Goal: Ask a question

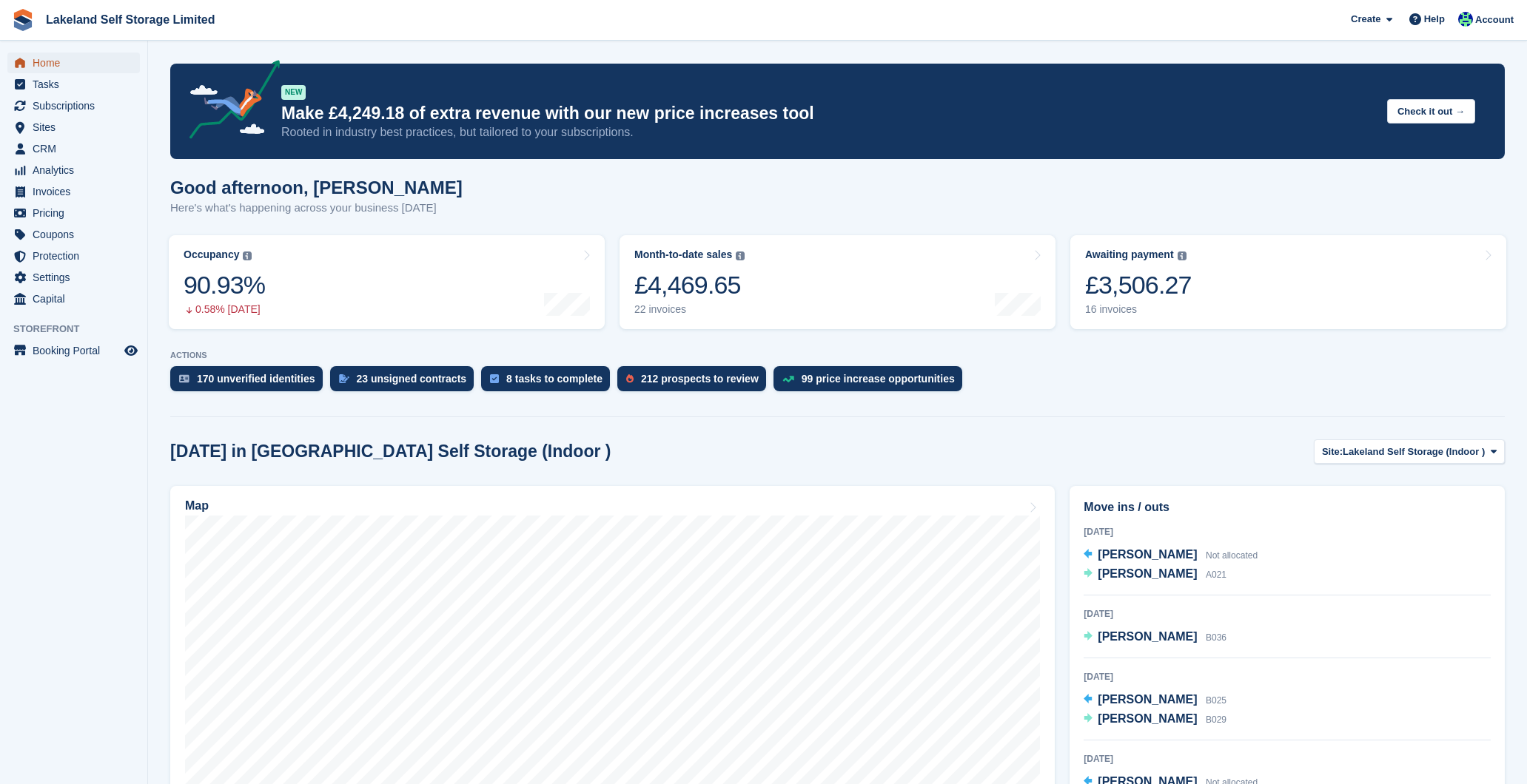
click at [58, 62] on span "Home" at bounding box center [76, 63] width 89 height 20
click at [1124, 309] on div "16 invoices" at bounding box center [1139, 310] width 107 height 13
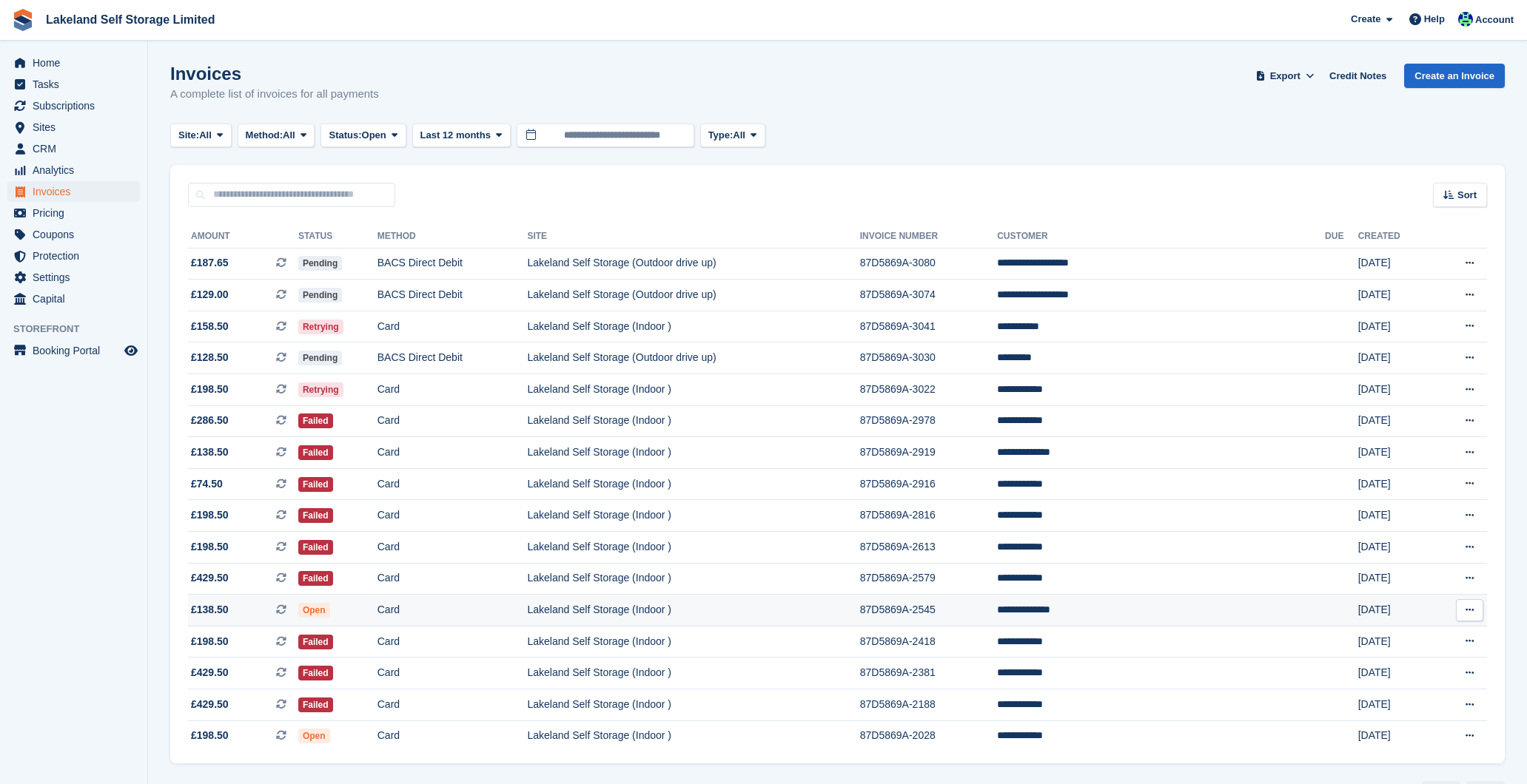
scroll to position [42, 0]
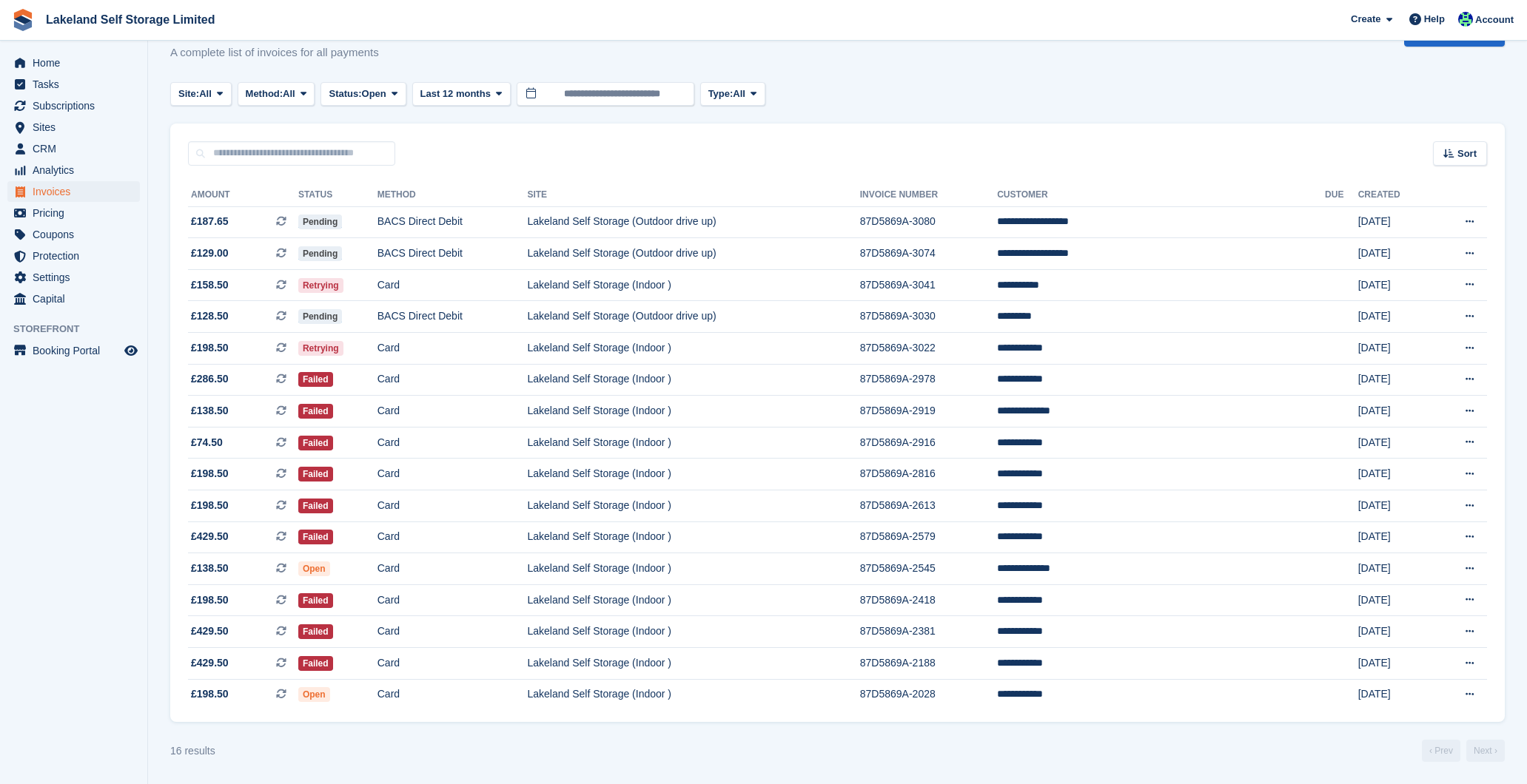
click at [835, 97] on div "Site: All All Lakeland Self Storage (Indoor ) Lakeland Self Storage (Outdoor dr…" at bounding box center [838, 94] width 1334 height 24
click at [1424, 17] on span "Help" at bounding box center [1434, 19] width 20 height 15
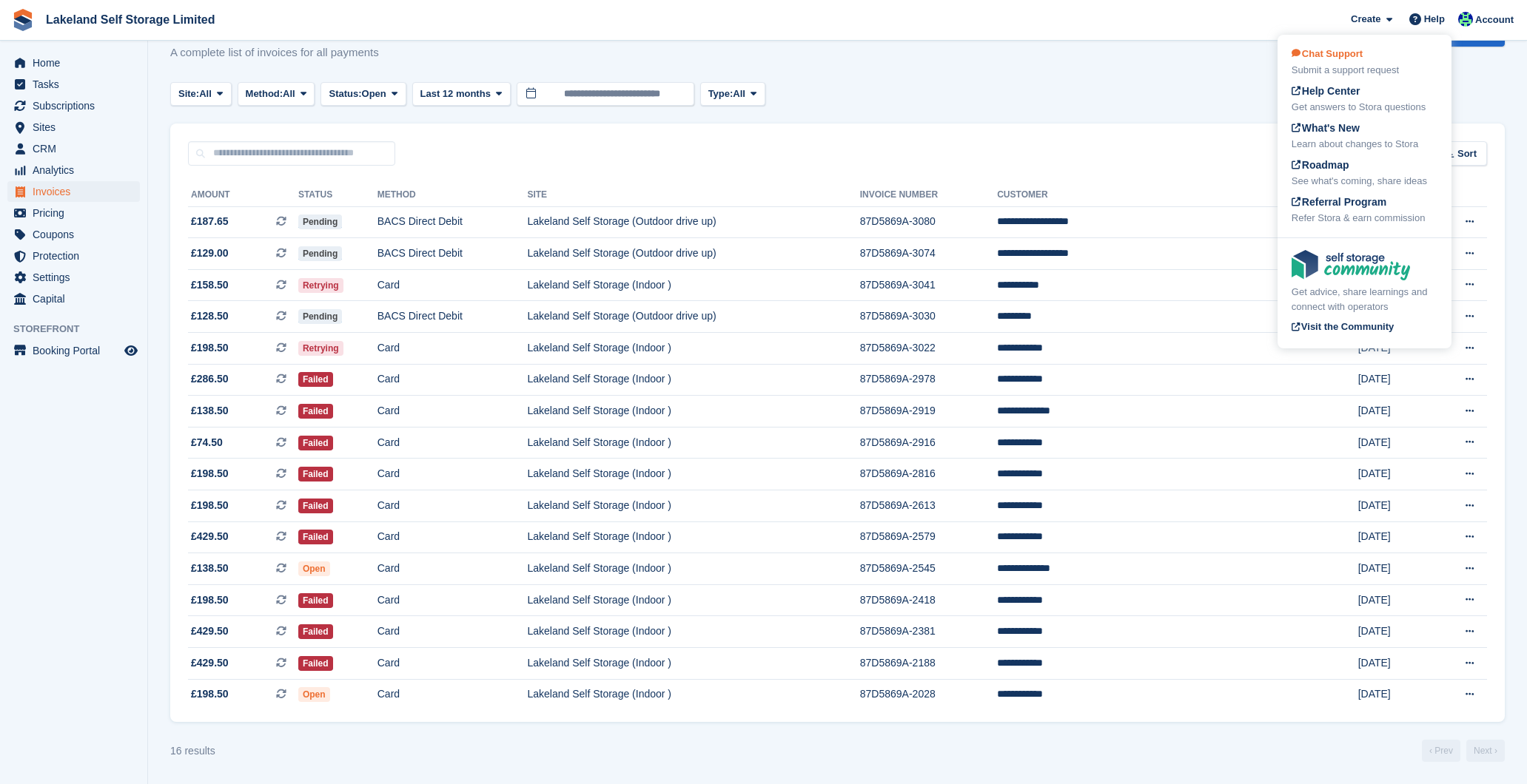
click at [1375, 67] on div "Submit a support request" at bounding box center [1364, 70] width 146 height 15
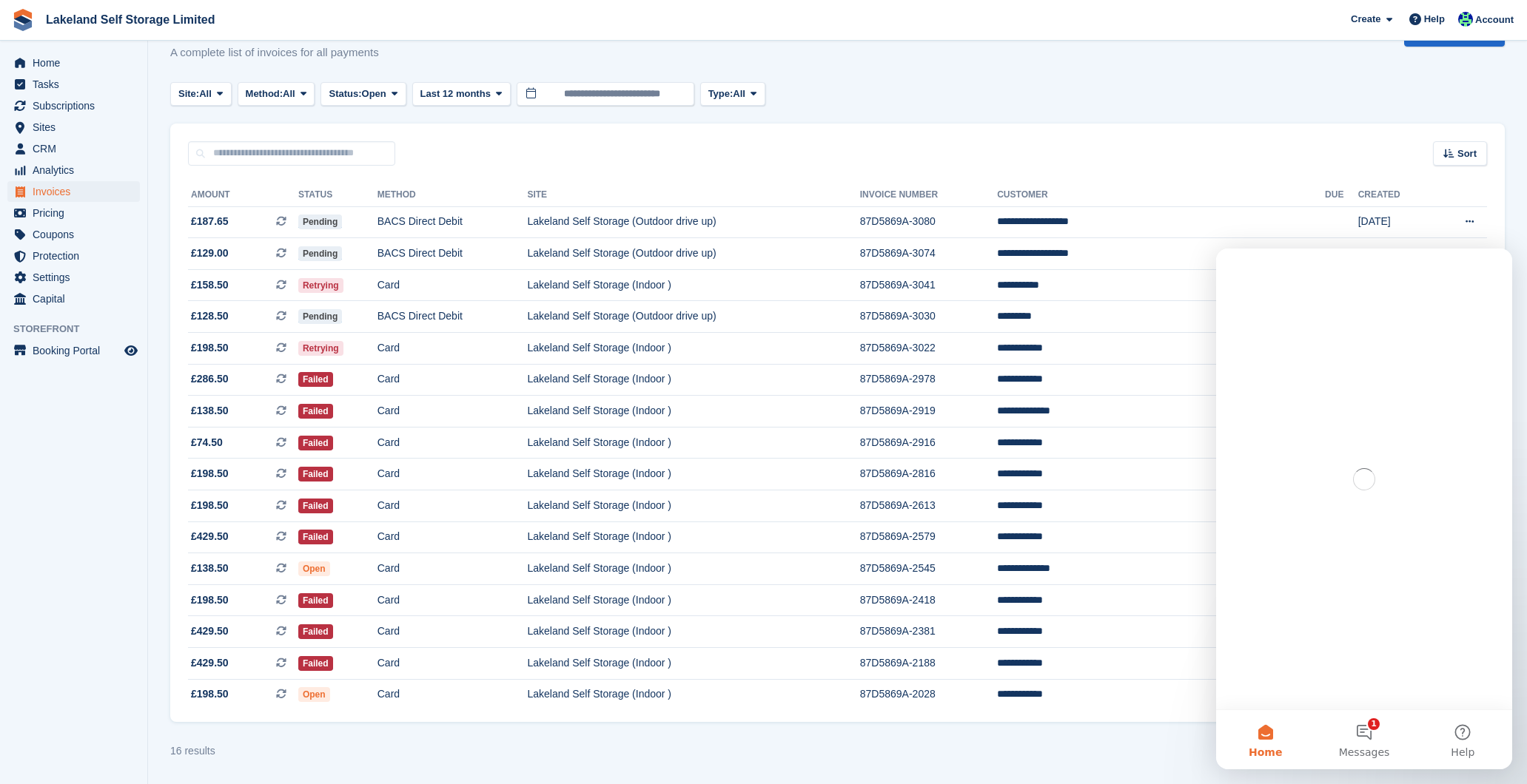
scroll to position [0, 0]
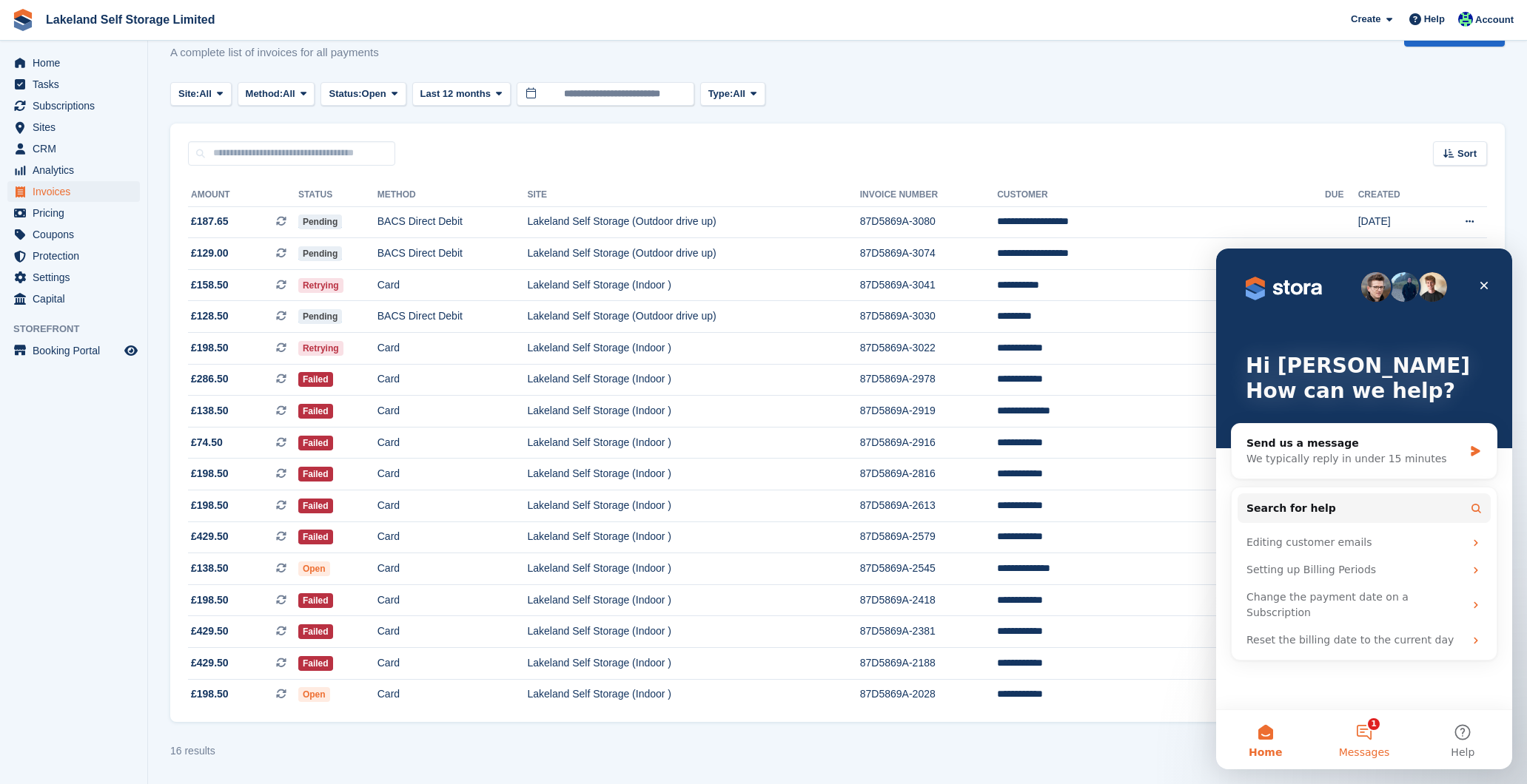
click at [1364, 734] on button "1 Messages" at bounding box center [1363, 739] width 98 height 59
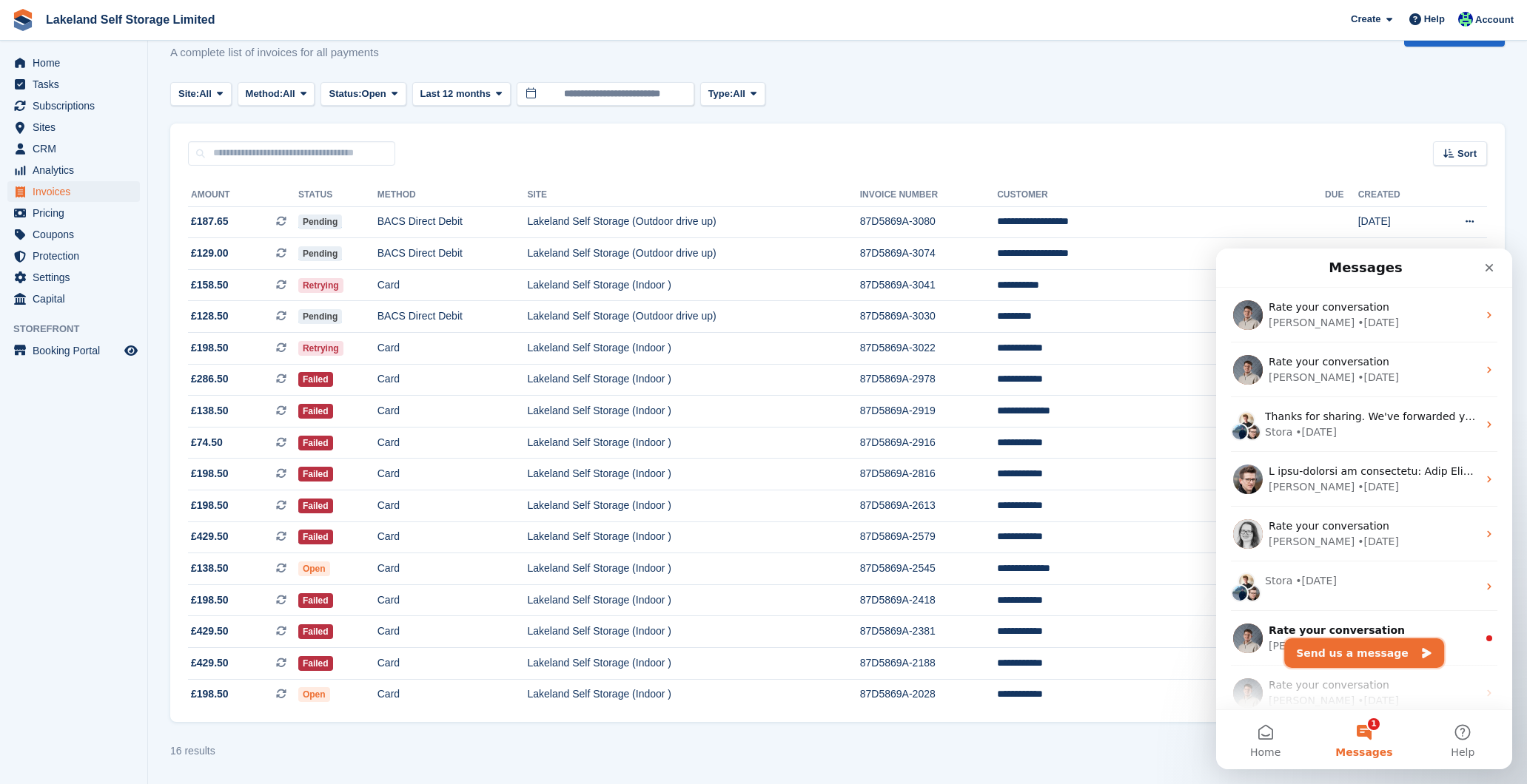
click at [1375, 649] on button "Send us a message" at bounding box center [1364, 654] width 160 height 30
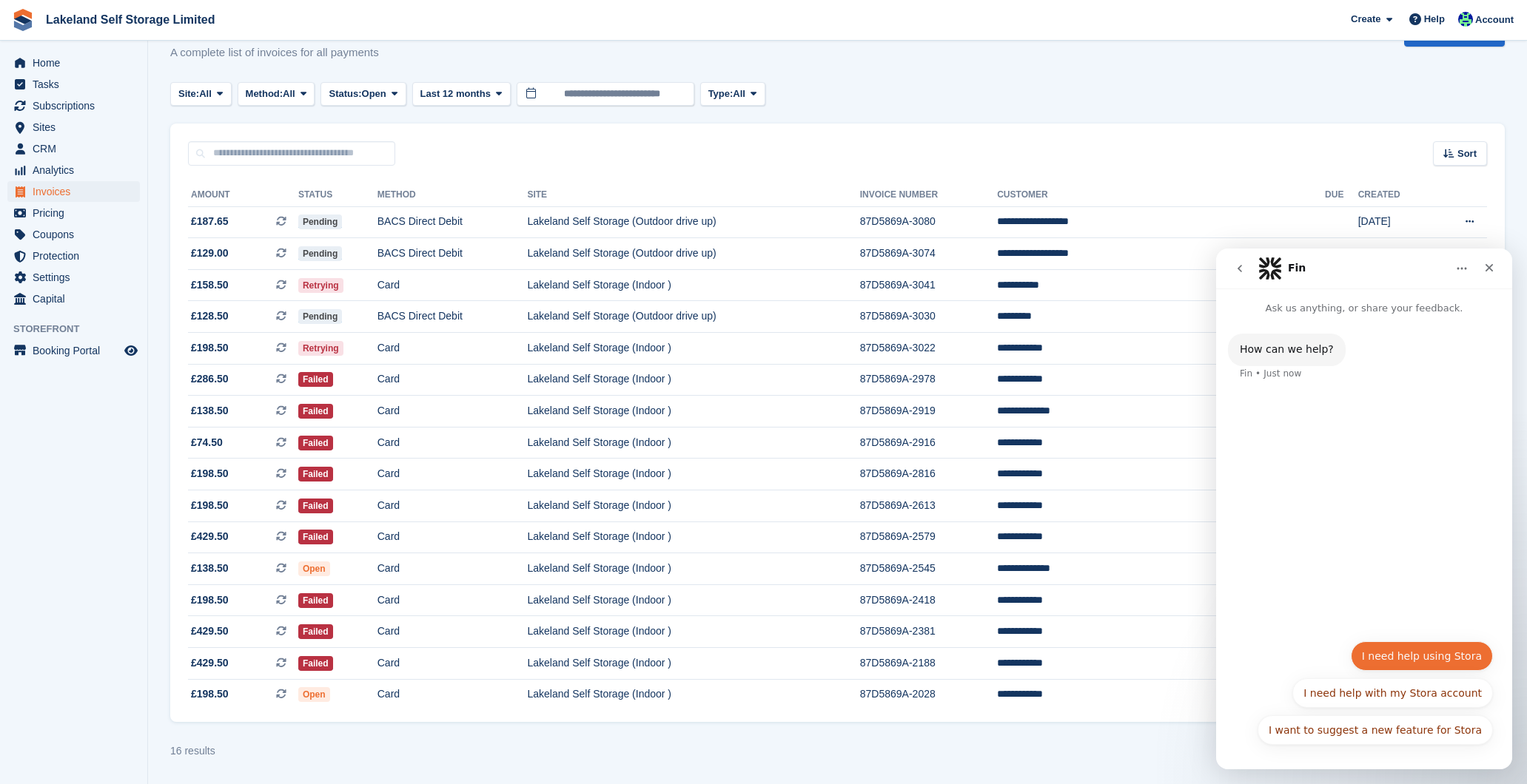
click at [1397, 664] on button "I need help using Stora" at bounding box center [1422, 656] width 142 height 30
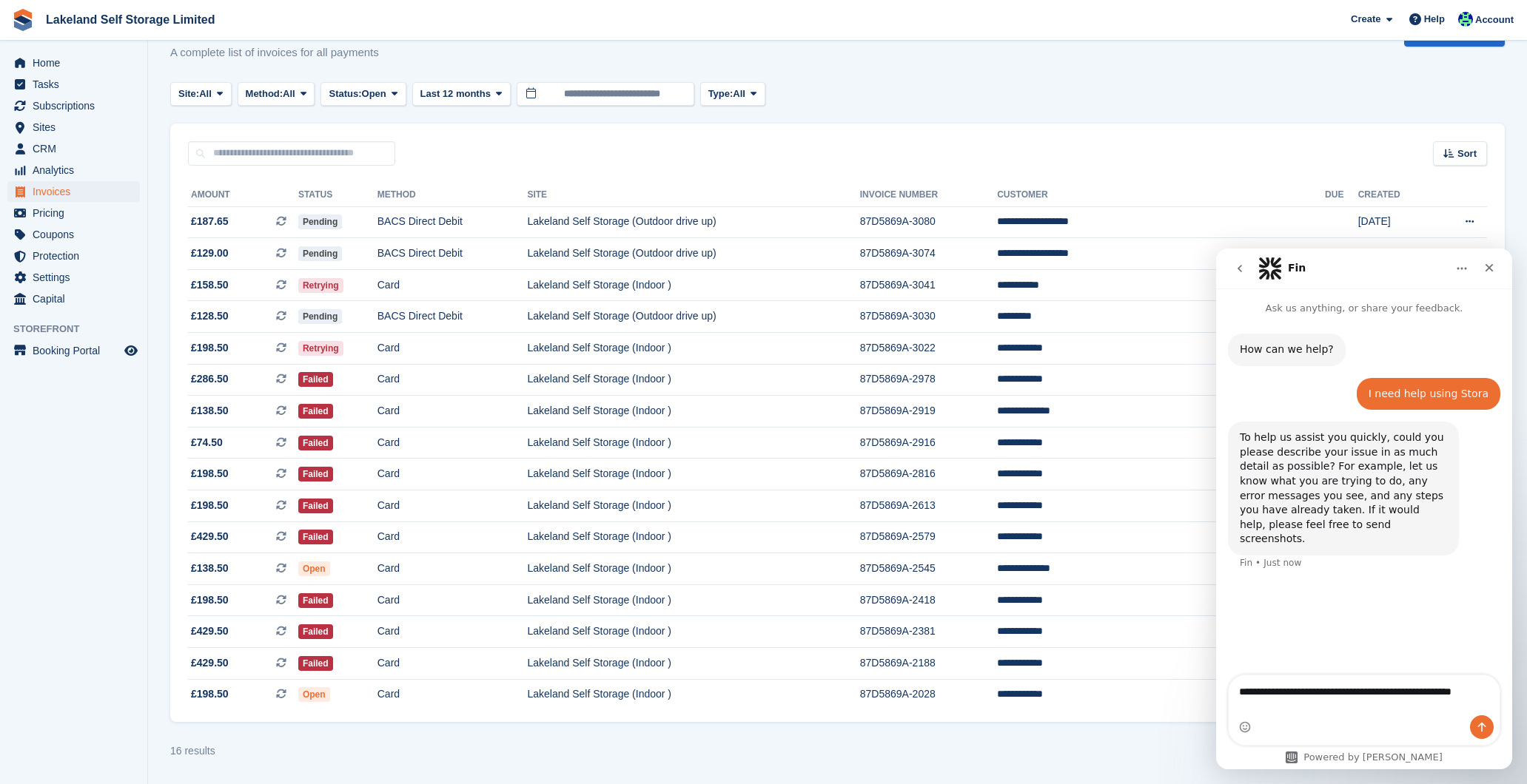
type textarea "**********"
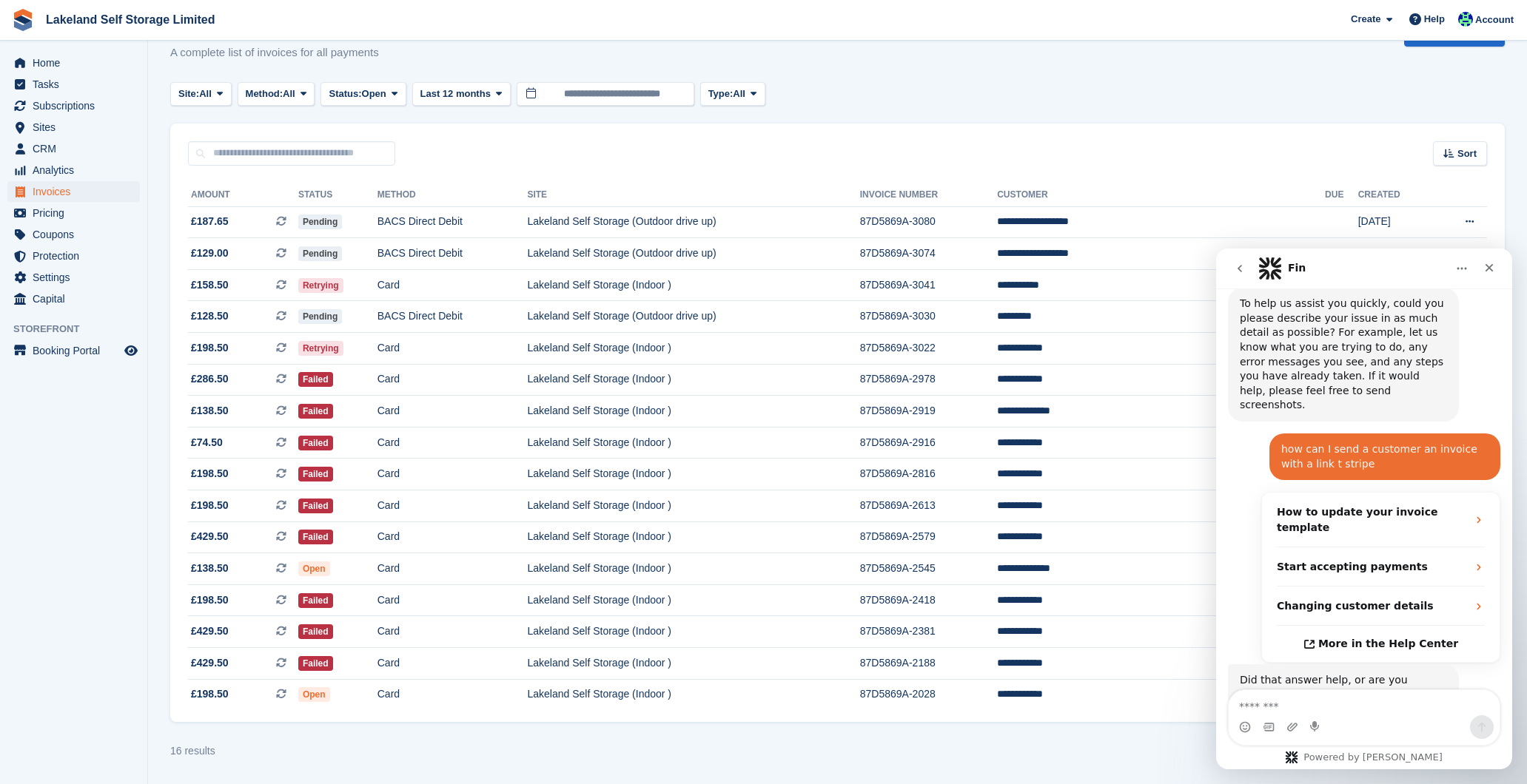
scroll to position [193, 0]
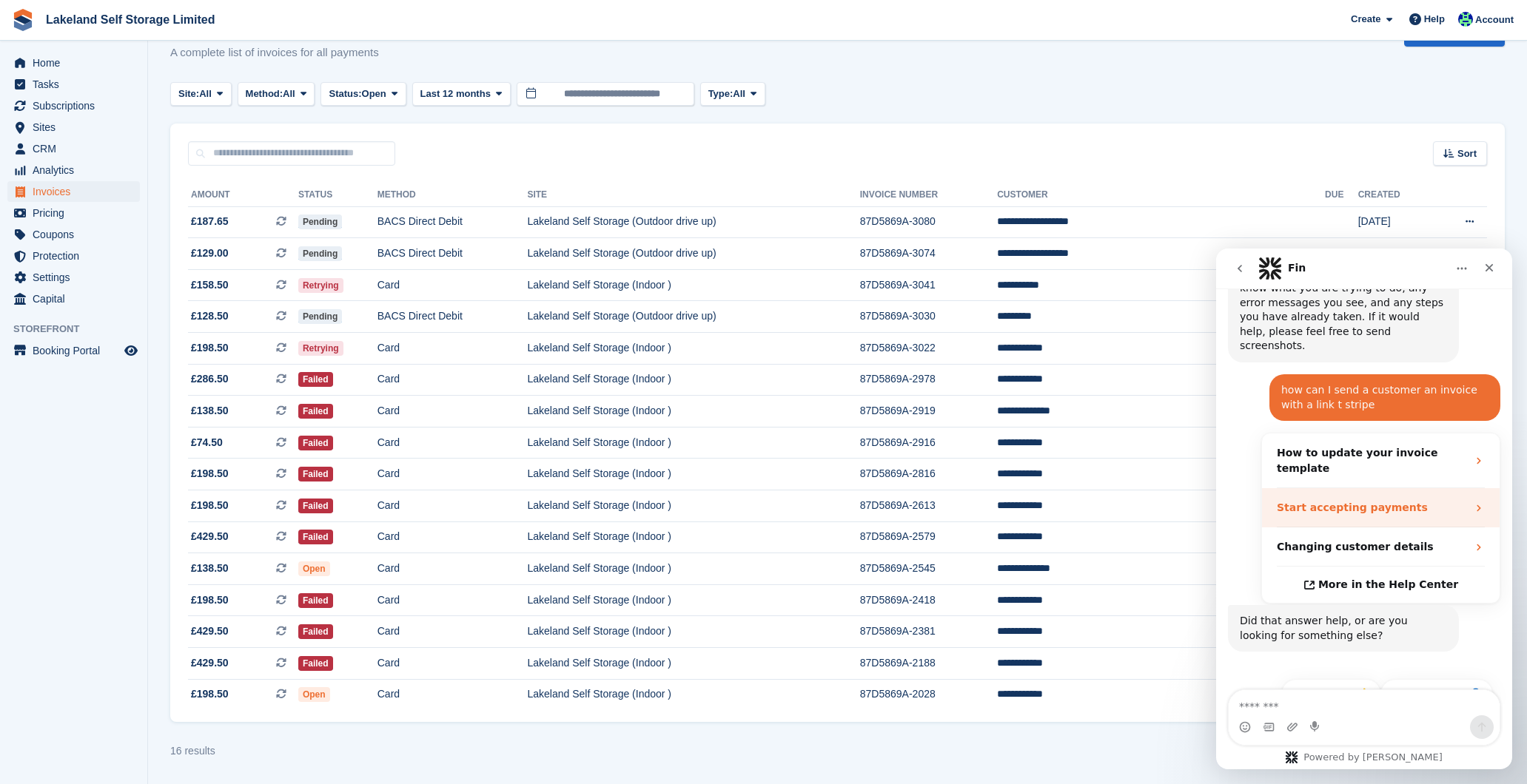
click at [1455, 500] on div "Start accepting payments" at bounding box center [1371, 508] width 190 height 16
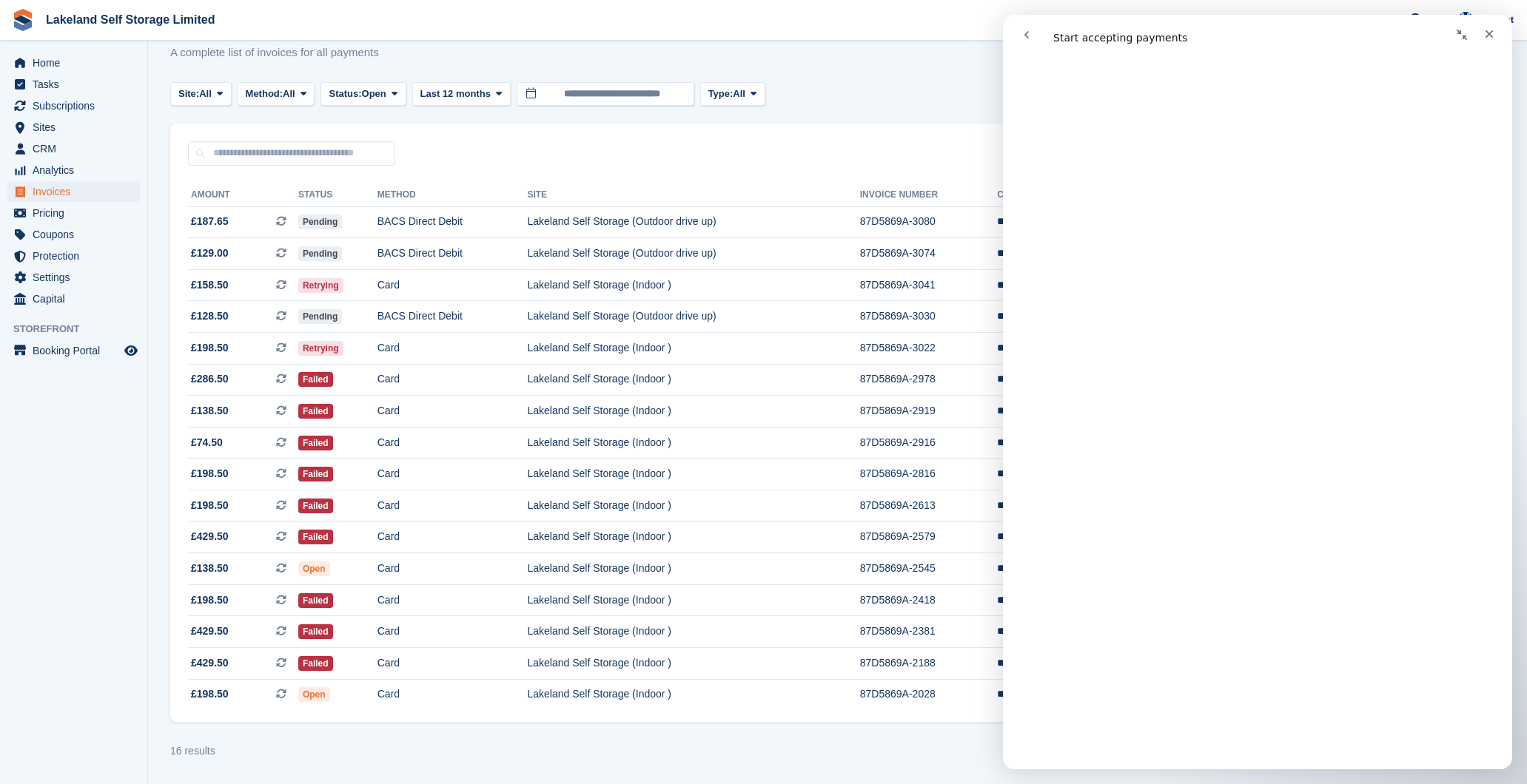
scroll to position [746, 0]
click at [1495, 35] on div "Close" at bounding box center [1489, 34] width 27 height 27
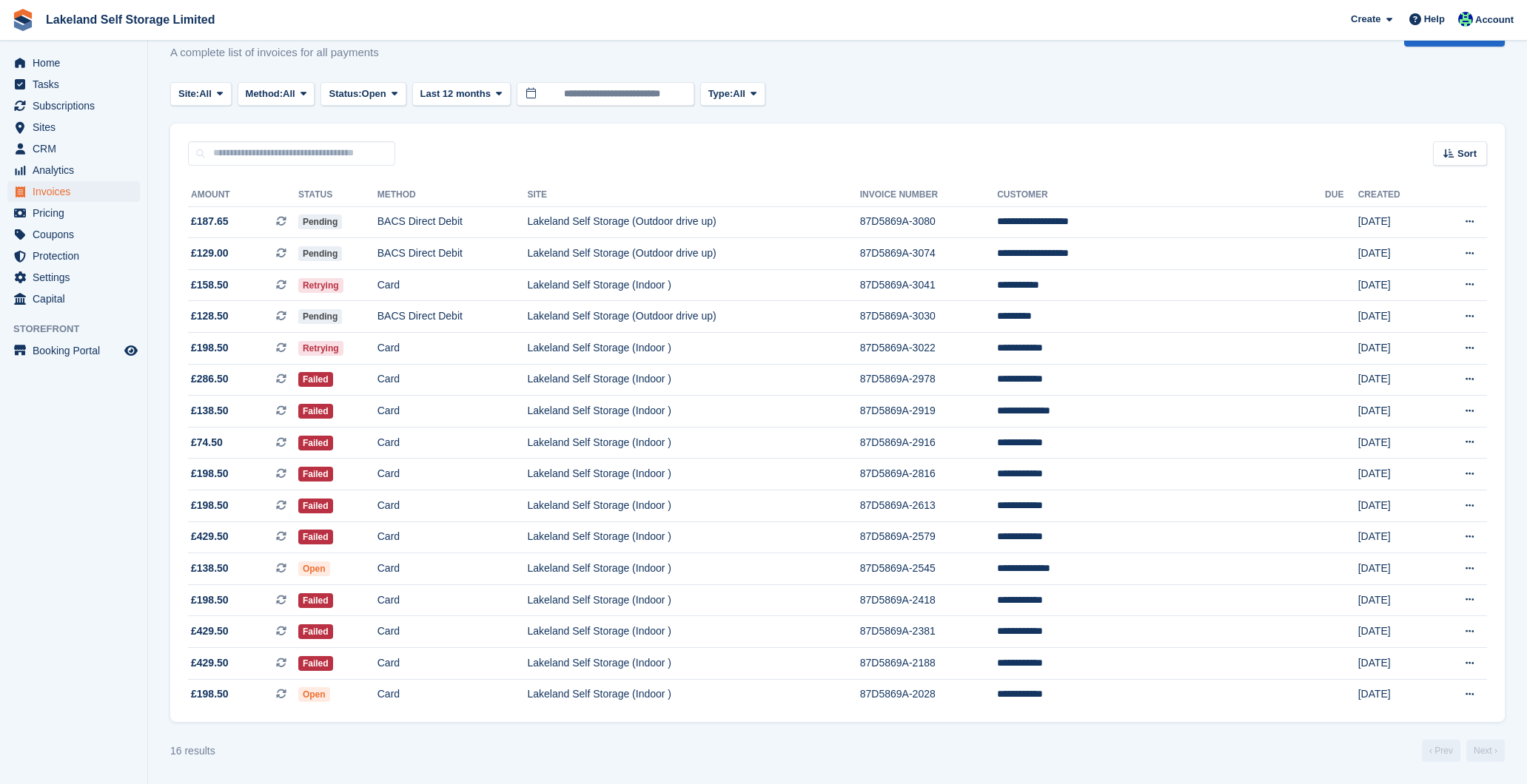
scroll to position [0, 0]
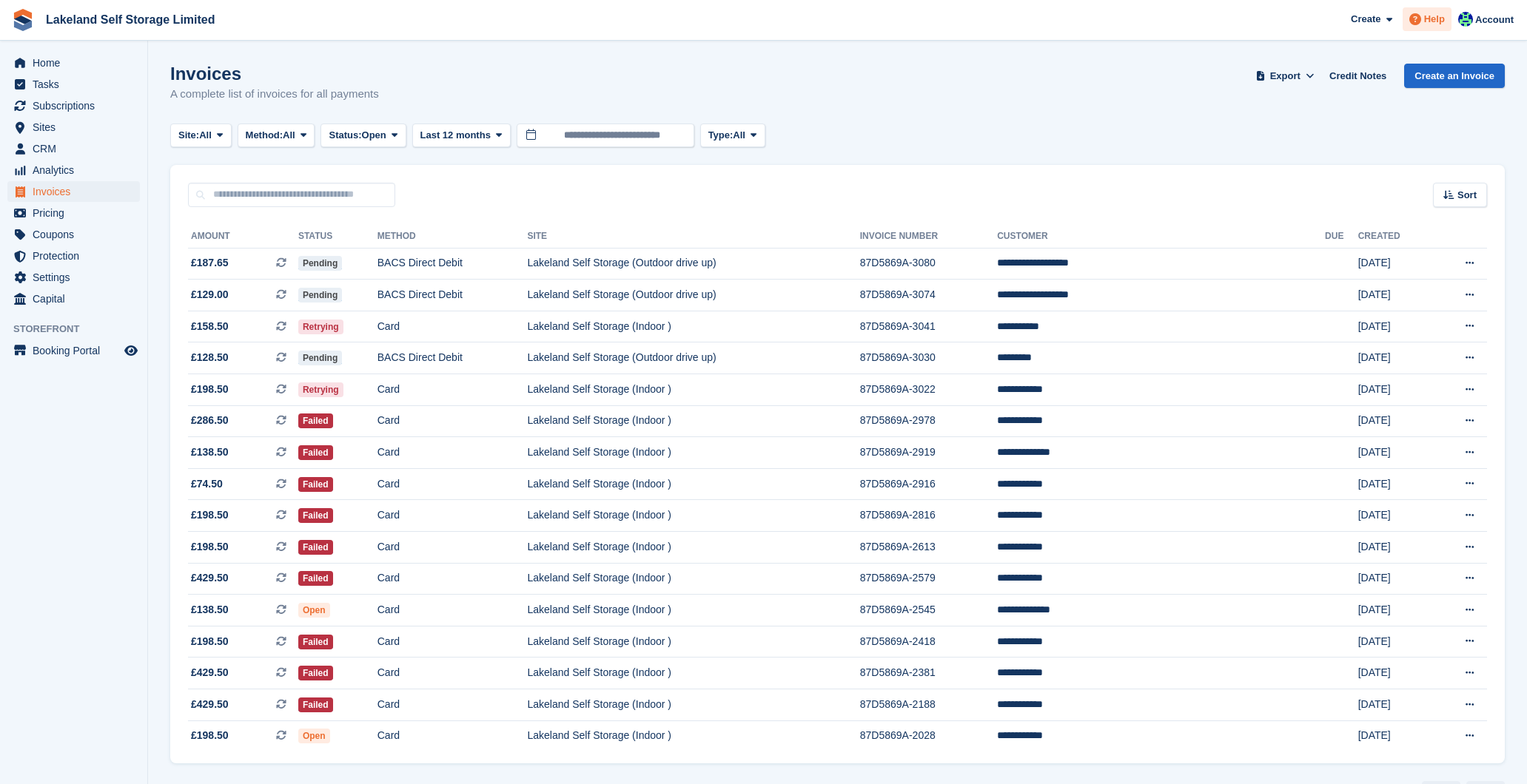
click at [1437, 19] on span "Help" at bounding box center [1434, 19] width 20 height 15
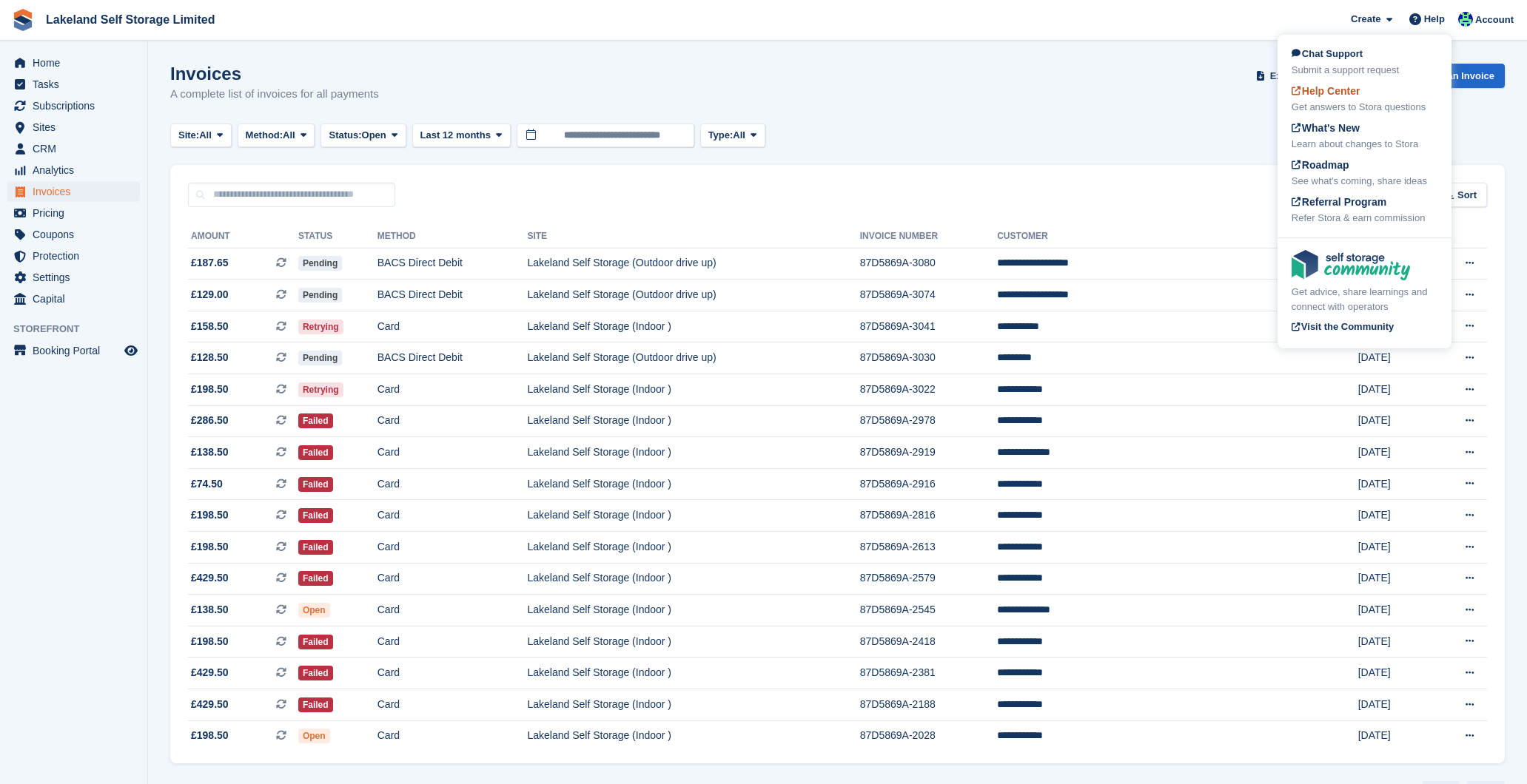
click at [1356, 91] on span "Help Center" at bounding box center [1326, 90] width 69 height 12
